Goal: Information Seeking & Learning: Learn about a topic

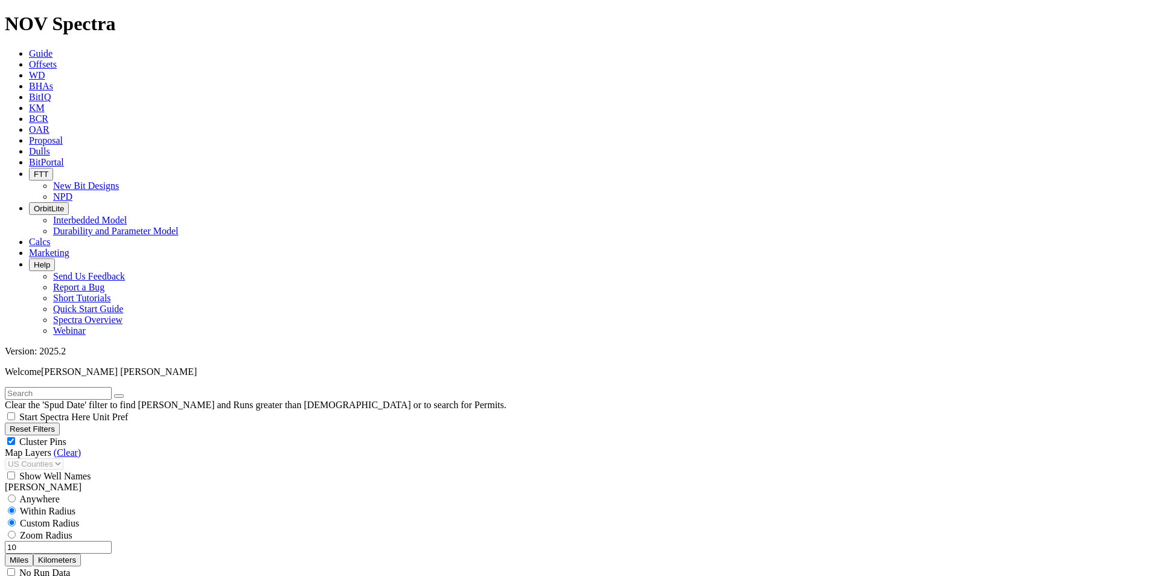
scroll to position [1270, 0]
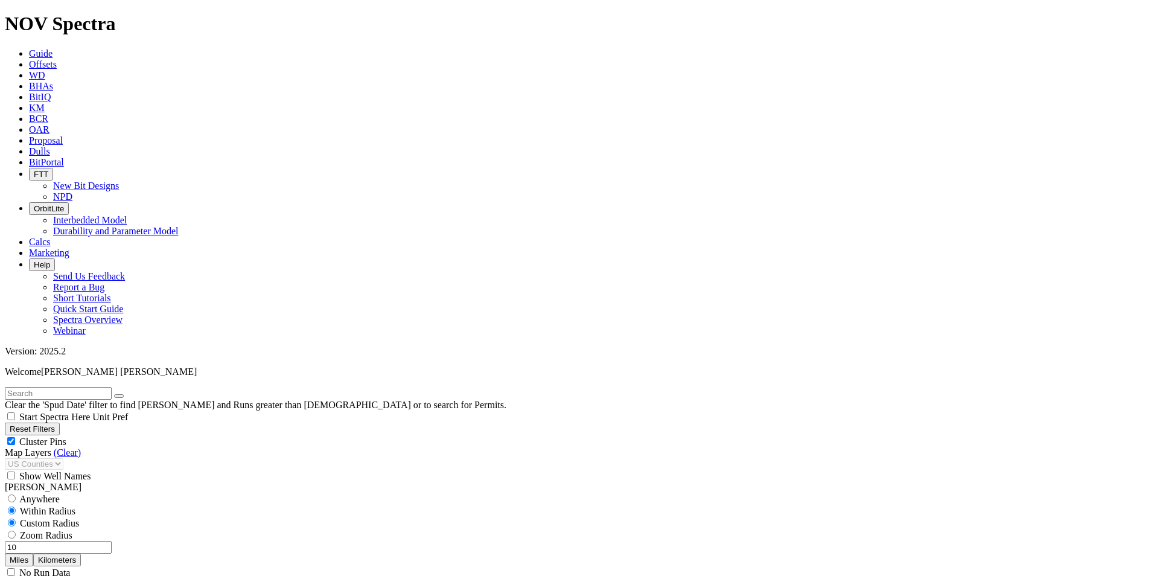
scroll to position [2550, 0]
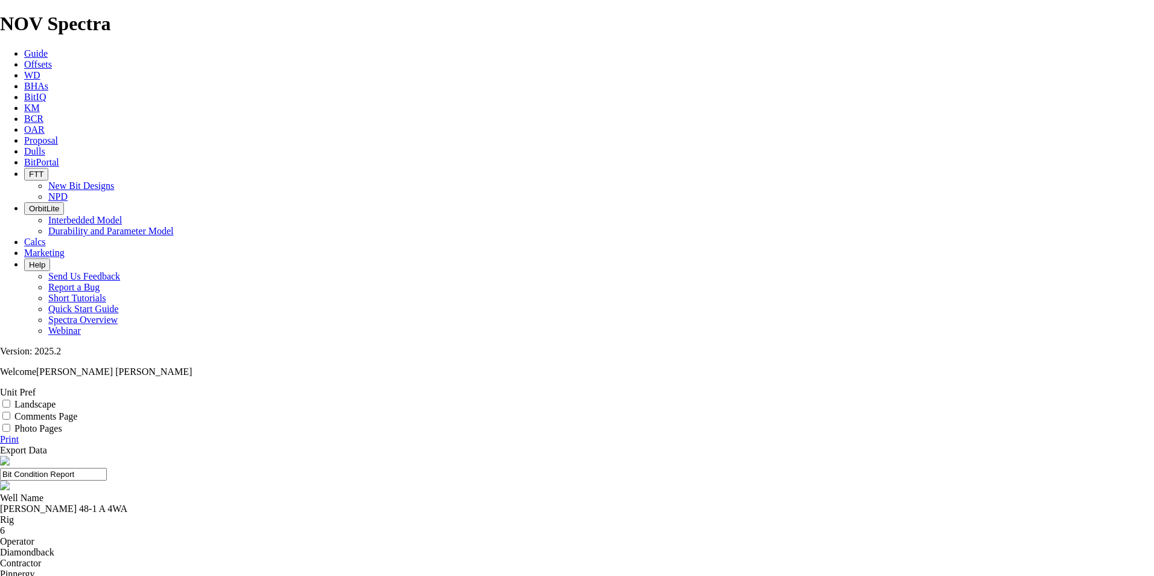
click at [1094, 398] on div "Landscape" at bounding box center [577, 404] width 1154 height 12
click at [10, 400] on input "Landscape" at bounding box center [6, 404] width 8 height 8
checkbox input "true"
